Goal: Task Accomplishment & Management: Manage account settings

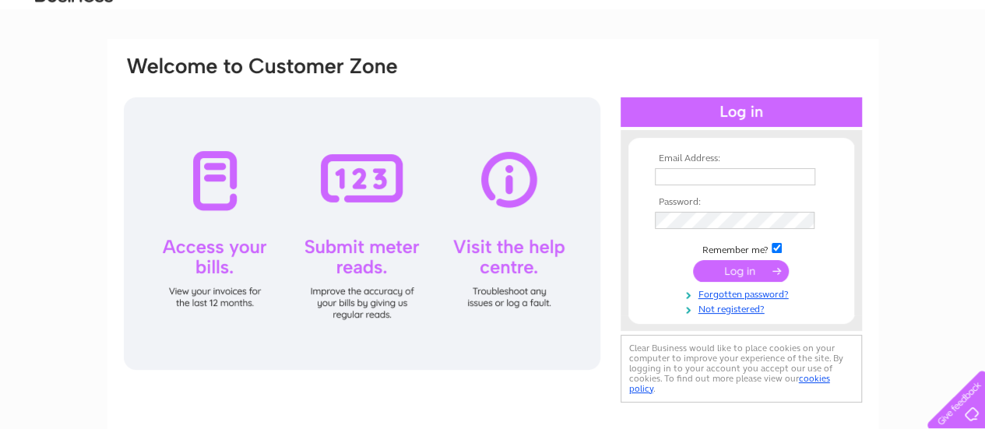
type input "kamran@stgilesapartments.co.uk"
click at [748, 279] on input "submit" at bounding box center [741, 271] width 96 height 22
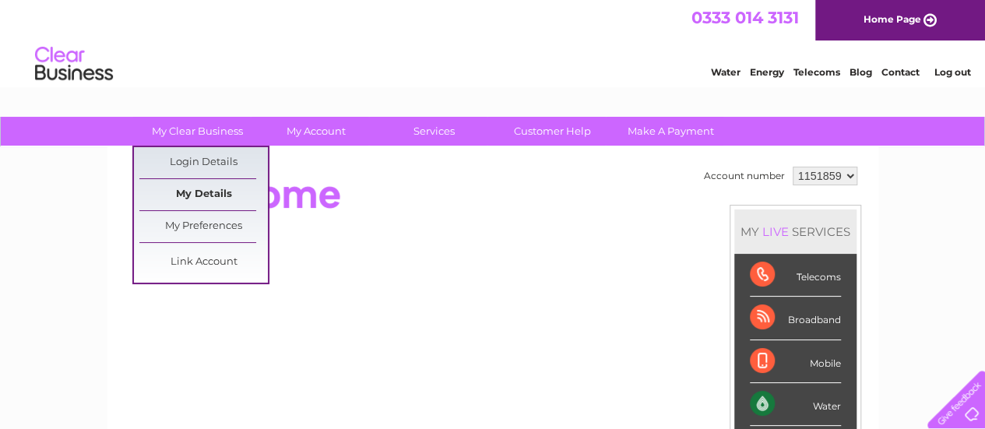
click at [216, 192] on link "My Details" at bounding box center [203, 194] width 129 height 31
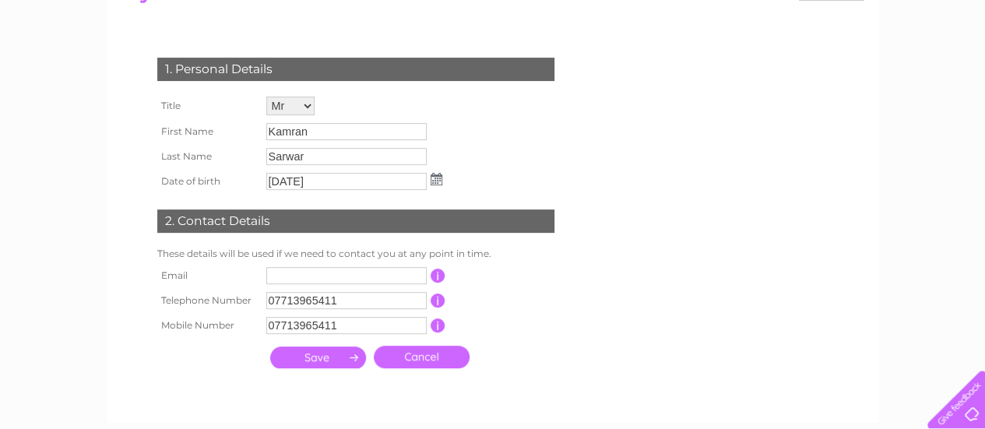
scroll to position [234, 0]
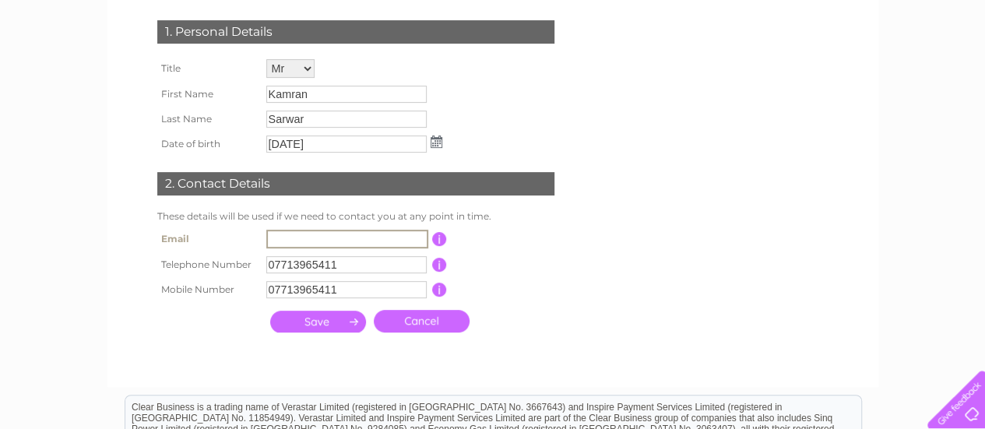
click at [299, 238] on input "text" at bounding box center [347, 239] width 162 height 19
type input "kamran@stgilesapartments.co.uk"
drag, startPoint x: 270, startPoint y: 239, endPoint x: 647, endPoint y: 239, distance: 377.8
click at [647, 239] on form "Account number 1151859 My Details 1. Personal Details Title Mr Mrs Ms Miss Dr R…" at bounding box center [493, 158] width 742 height 427
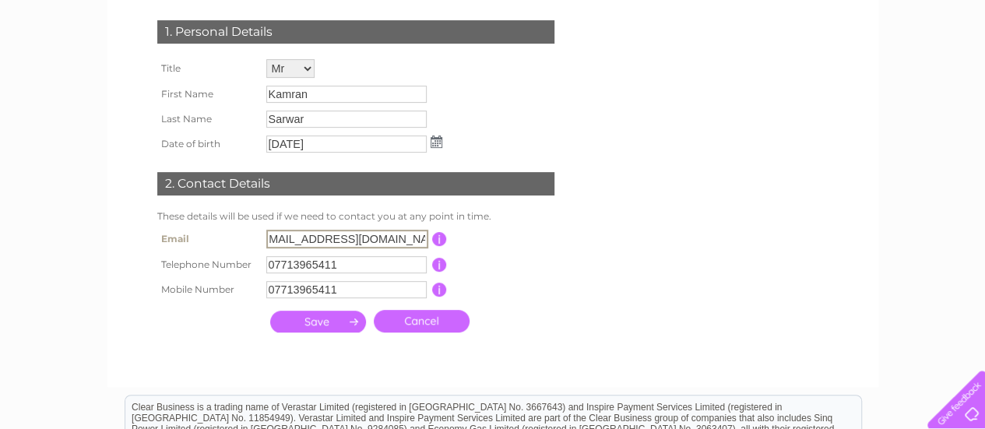
drag, startPoint x: 594, startPoint y: 275, endPoint x: 383, endPoint y: 333, distance: 218.1
click at [594, 275] on div "1. Personal Details Title Mr Mrs Ms Miss Dr Rev Prof Other First Name Kamran La…" at bounding box center [359, 173] width 474 height 336
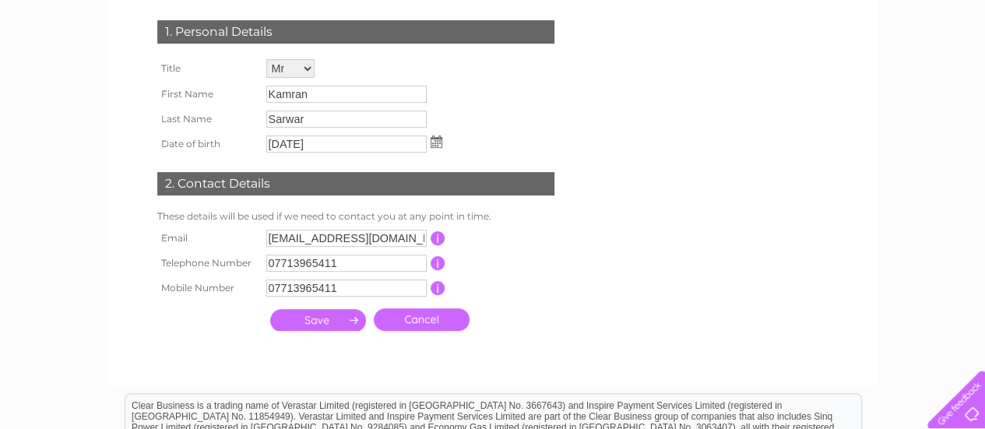
click at [307, 326] on input "submit" at bounding box center [318, 320] width 96 height 22
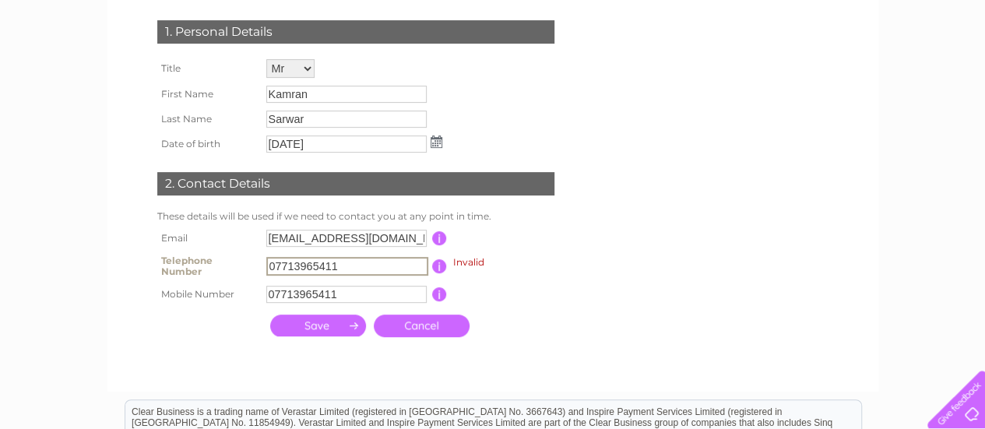
click at [343, 324] on input "submit" at bounding box center [318, 326] width 96 height 22
click at [354, 264] on input "07713965411" at bounding box center [347, 266] width 162 height 19
click at [354, 318] on input "submit" at bounding box center [318, 326] width 96 height 22
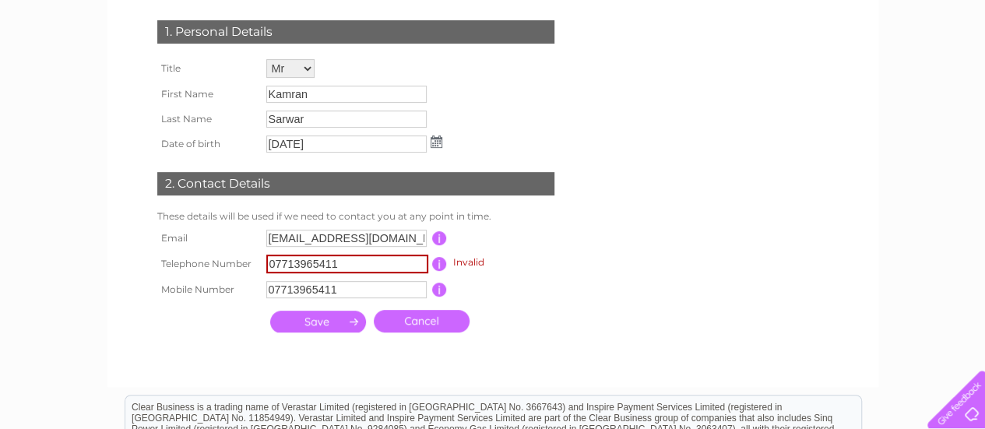
click at [351, 326] on input "submit" at bounding box center [318, 322] width 96 height 22
click at [441, 327] on link "Cancel" at bounding box center [422, 321] width 96 height 23
click at [455, 326] on link "Cancel" at bounding box center [422, 321] width 96 height 23
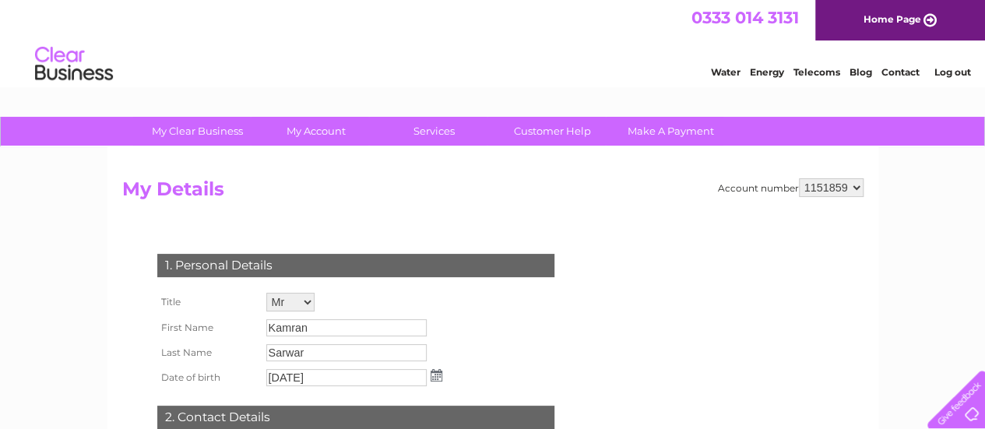
click at [65, 65] on img at bounding box center [73, 65] width 79 height 48
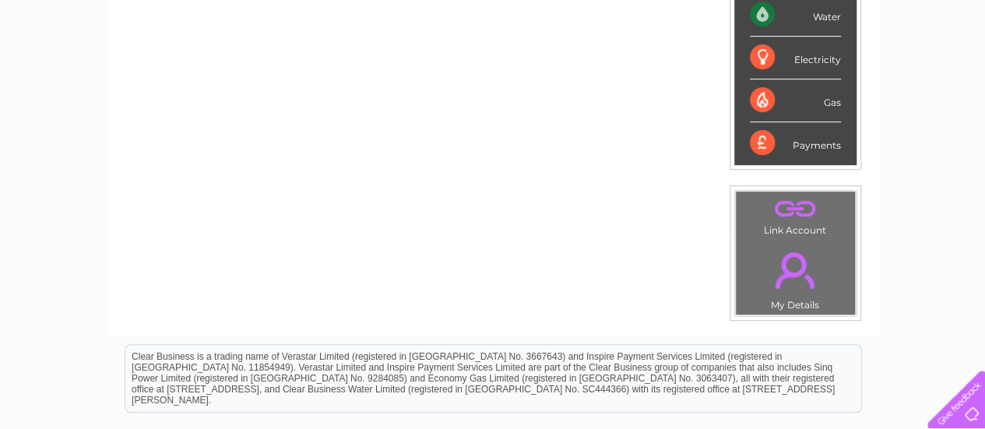
scroll to position [545, 0]
